Goal: Transaction & Acquisition: Subscribe to service/newsletter

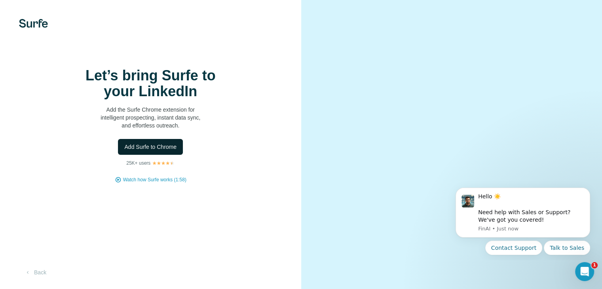
click at [170, 151] on span "Add Surfe to Chrome" at bounding box center [150, 147] width 52 height 8
